Goal: Task Accomplishment & Management: Use online tool/utility

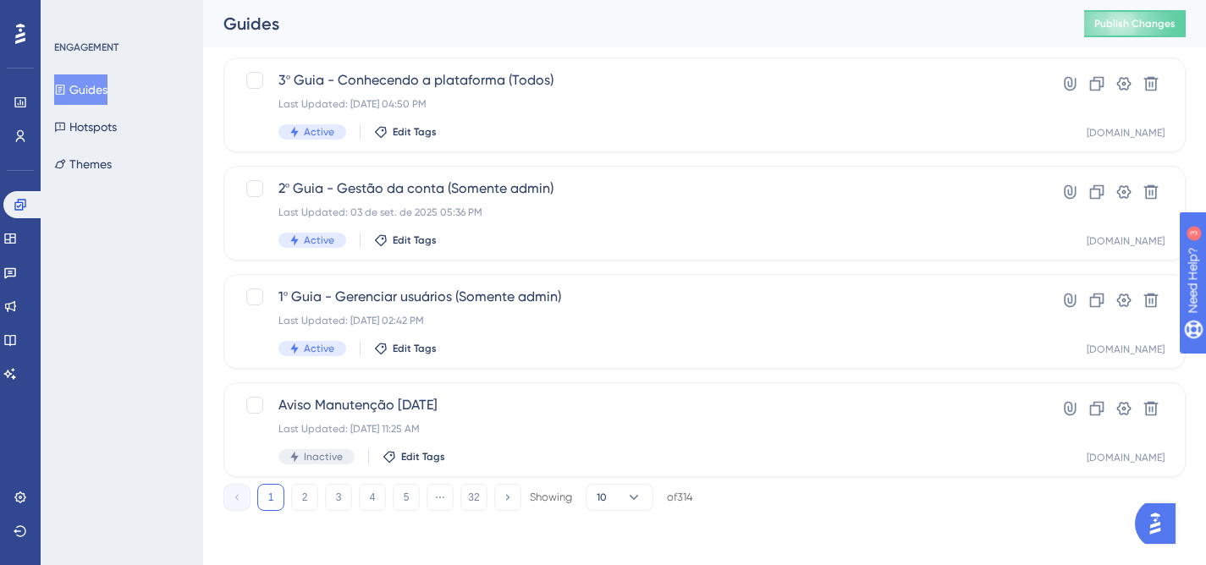
scroll to position [582, 0]
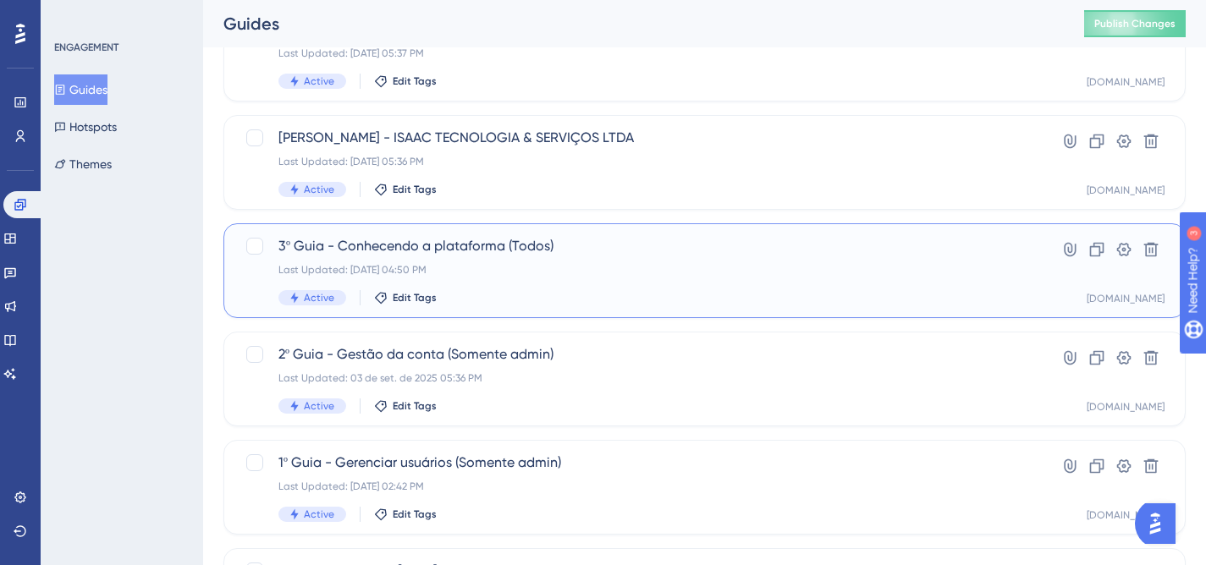
click at [542, 281] on div "3º Guia - Conhecendo a plataforma (Todos) Last Updated: 02 de set. de 2025 04:5…" at bounding box center [636, 270] width 717 height 69
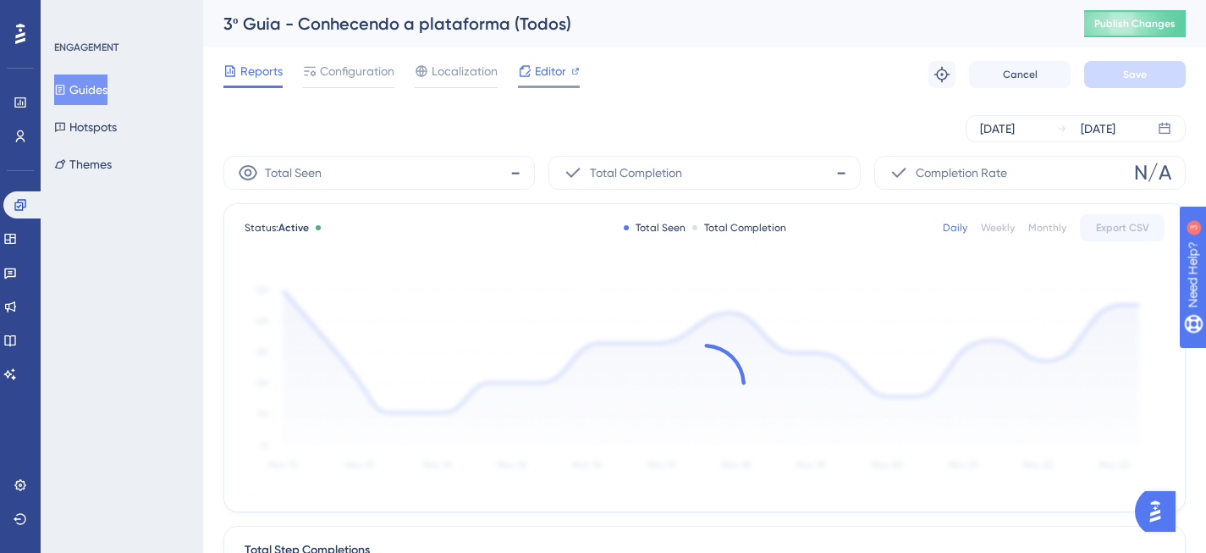
click at [554, 79] on span "Editor" at bounding box center [550, 71] width 31 height 20
click at [366, 77] on span "Configuration" at bounding box center [357, 71] width 74 height 20
